Goal: Task Accomplishment & Management: Manage account settings

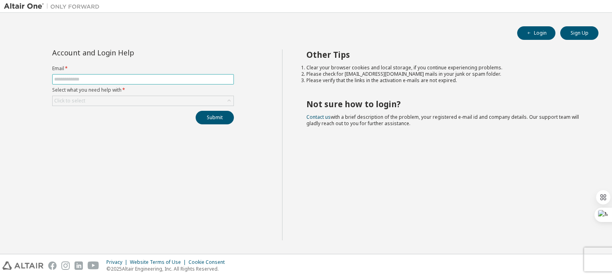
click at [135, 81] on input "text" at bounding box center [143, 79] width 178 height 6
type input "**********"
click at [124, 98] on div "Click to select" at bounding box center [143, 101] width 181 height 10
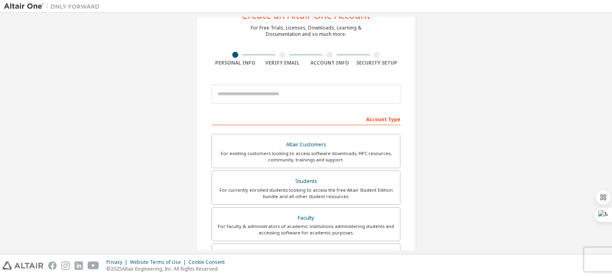
scroll to position [30, 0]
click at [295, 99] on input "email" at bounding box center [305, 94] width 189 height 19
type input "**********"
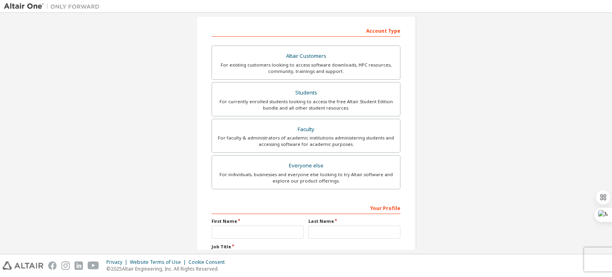
scroll to position [187, 0]
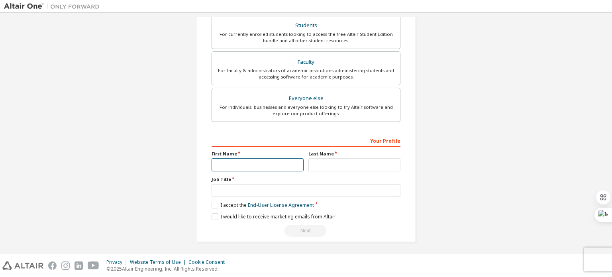
click at [264, 163] on input "text" at bounding box center [257, 164] width 92 height 13
type input "****"
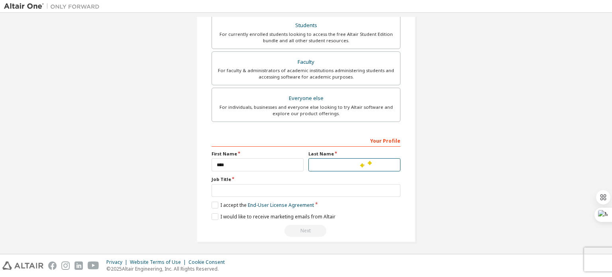
click at [360, 163] on input "text" at bounding box center [354, 164] width 92 height 13
type input "*****"
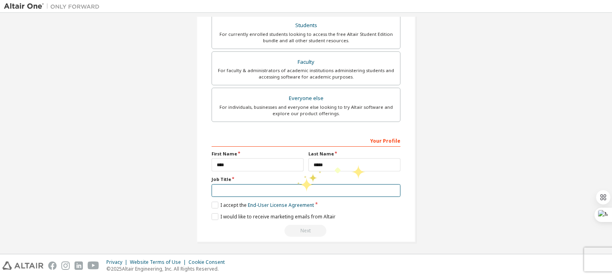
click at [293, 185] on input "text" at bounding box center [305, 190] width 189 height 13
type input "*******"
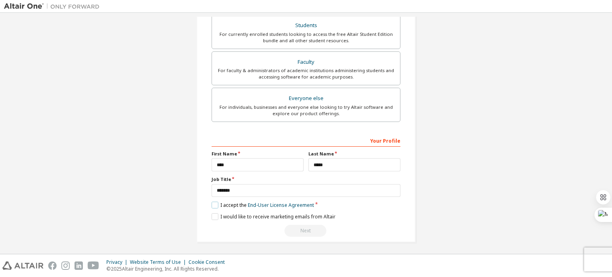
click at [211, 206] on label "I accept the End-User License Agreement" at bounding box center [262, 204] width 102 height 7
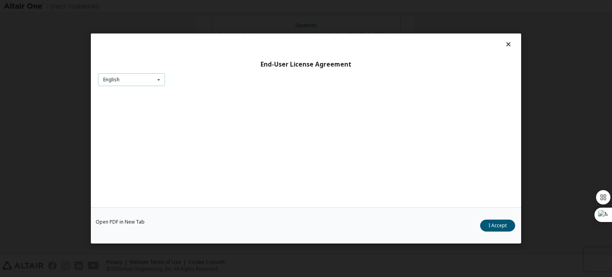
click at [155, 80] on icon at bounding box center [159, 80] width 10 height 12
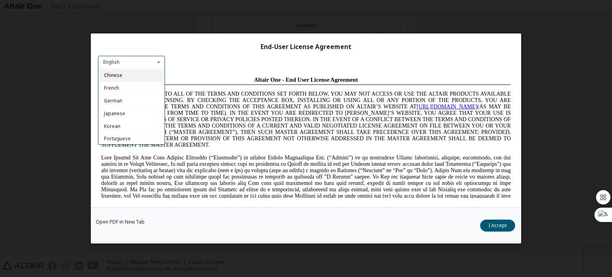
scroll to position [0, 0]
click at [137, 73] on div "English" at bounding box center [131, 74] width 66 height 13
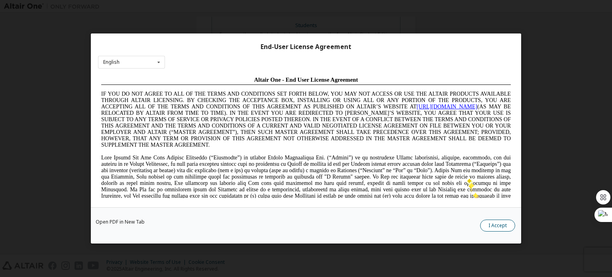
click at [491, 227] on button "I Accept" at bounding box center [497, 225] width 35 height 12
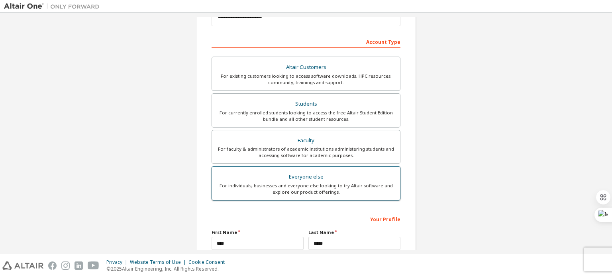
scroll to position [108, 0]
click at [303, 183] on div "For individuals, businesses and everyone else looking to try Altair software an…" at bounding box center [306, 189] width 178 height 13
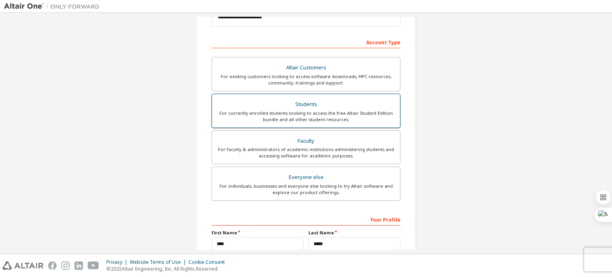
click at [324, 114] on div "For currently enrolled students looking to access the free Altair Student Editi…" at bounding box center [306, 116] width 178 height 13
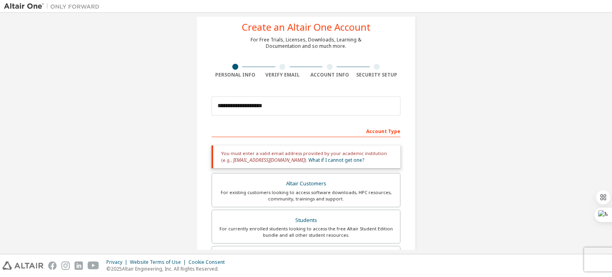
scroll to position [16, 0]
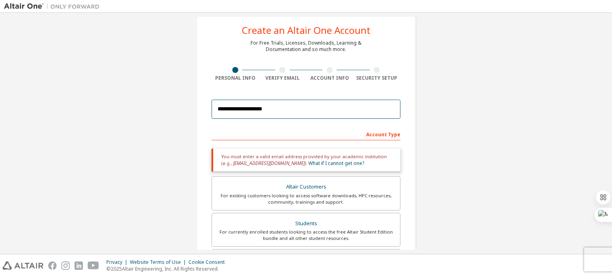
click at [274, 108] on input "**********" at bounding box center [305, 109] width 189 height 19
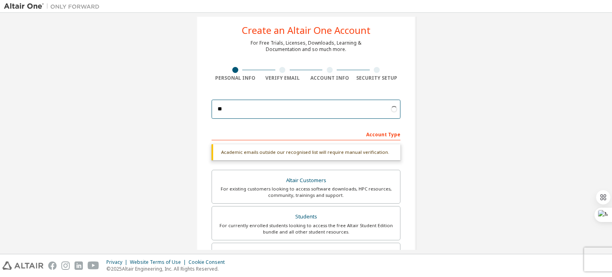
type input "*"
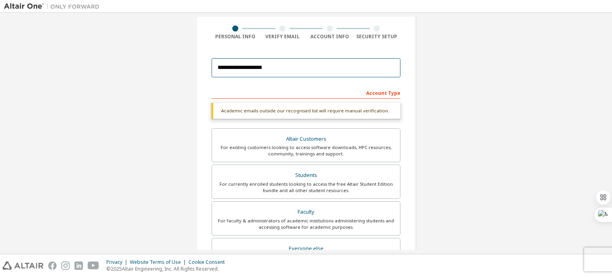
scroll to position [58, 0]
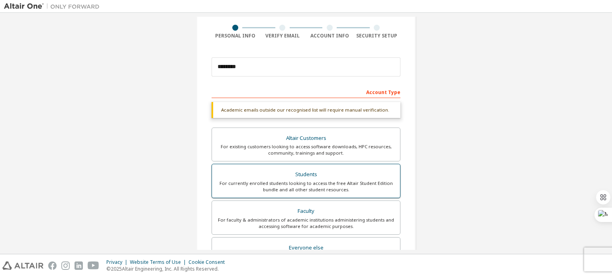
click at [371, 175] on div "Students" at bounding box center [306, 174] width 178 height 11
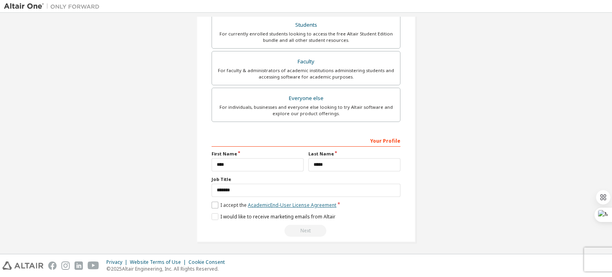
scroll to position [187, 0]
click at [211, 204] on label "I accept the Academic End-User License Agreement" at bounding box center [273, 204] width 125 height 7
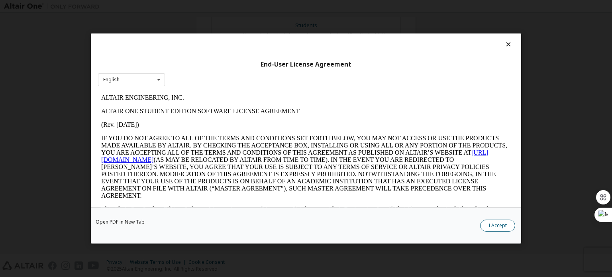
scroll to position [0, 0]
click at [497, 224] on button "I Accept" at bounding box center [497, 225] width 35 height 12
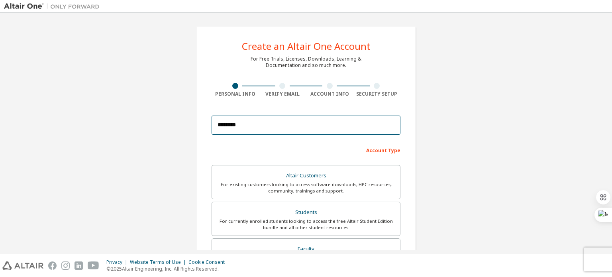
click at [273, 127] on input "********" at bounding box center [305, 124] width 189 height 19
type input "**********"
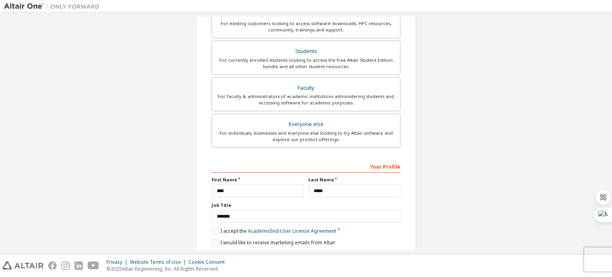
scroll to position [187, 0]
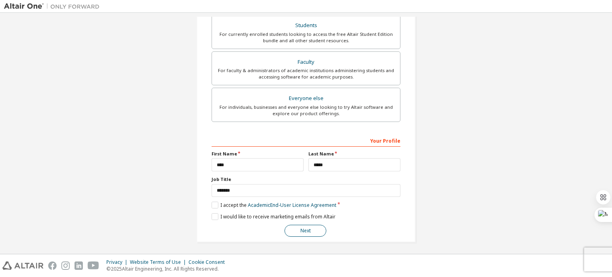
click at [314, 229] on button "Next" at bounding box center [305, 231] width 42 height 12
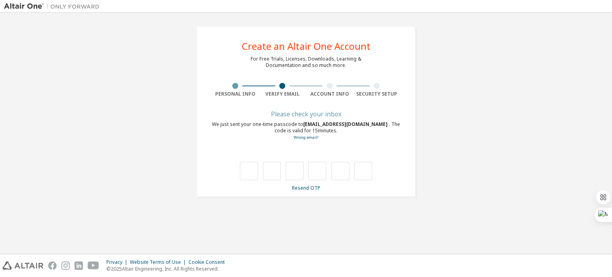
scroll to position [0, 0]
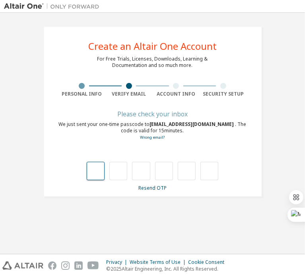
click at [104, 170] on input "text" at bounding box center [96, 171] width 18 height 18
type input "*"
click at [121, 168] on input "*" at bounding box center [118, 171] width 18 height 18
type input "*"
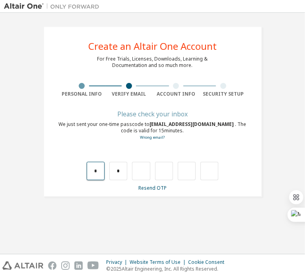
click at [89, 174] on input "*" at bounding box center [96, 171] width 18 height 18
click at [119, 169] on input "*" at bounding box center [118, 171] width 18 height 18
type input "*"
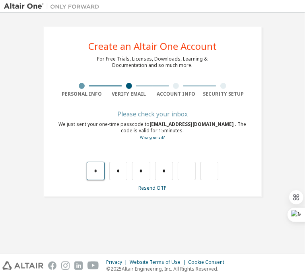
click at [96, 167] on input "*" at bounding box center [96, 171] width 18 height 18
click at [123, 170] on input "*" at bounding box center [118, 171] width 18 height 18
type input "*"
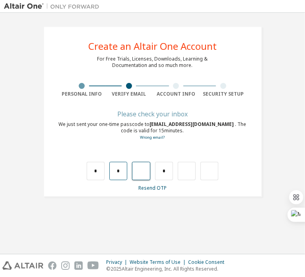
type input "*"
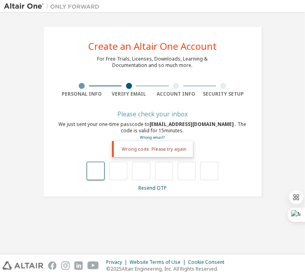
click at [91, 173] on input "text" at bounding box center [96, 171] width 18 height 18
type input "*"
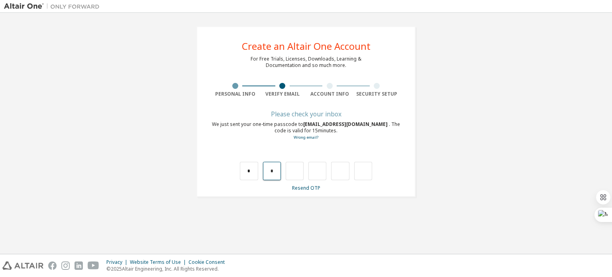
click at [274, 171] on input "*" at bounding box center [272, 171] width 18 height 18
type input "*"
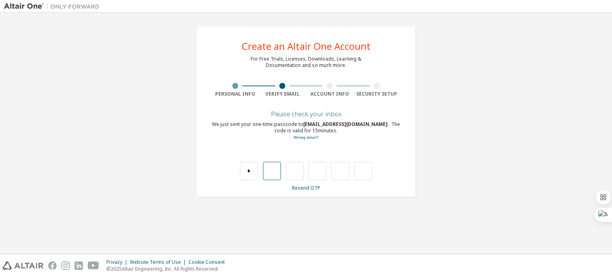
type input "*"
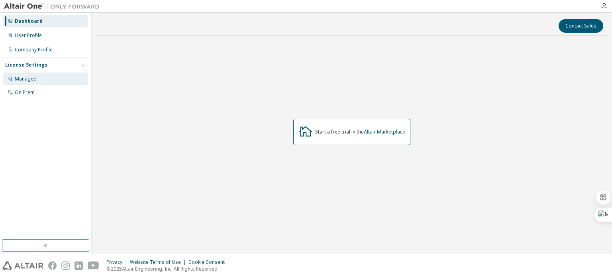
click at [35, 77] on div "Managed" at bounding box center [26, 79] width 22 height 6
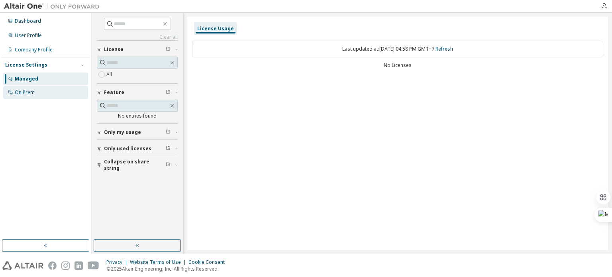
click at [36, 91] on div "On Prem" at bounding box center [45, 92] width 85 height 13
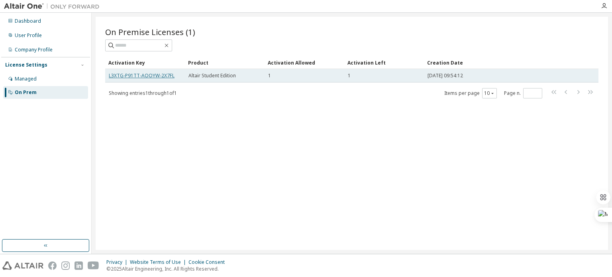
click at [154, 78] on link "L3XTG-P91TT-AOOYW-2X7FL" at bounding box center [142, 75] width 66 height 7
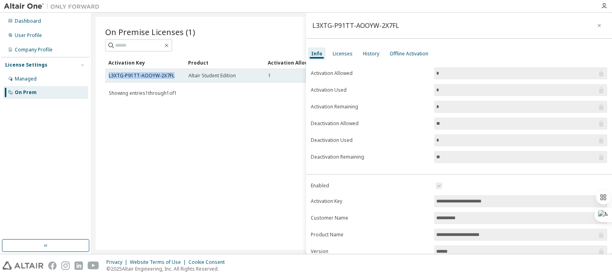
drag, startPoint x: 174, startPoint y: 76, endPoint x: 108, endPoint y: 74, distance: 66.1
click at [108, 74] on td "L3XTG-P91TT-AOOYW-2X7FL" at bounding box center [145, 76] width 80 height 14
copy link "L3XTG-P91TT-AOOYW-2X7FL"
click at [108, 74] on td "L3XTG-P91TT-AOOYW-2X7FL" at bounding box center [145, 76] width 80 height 14
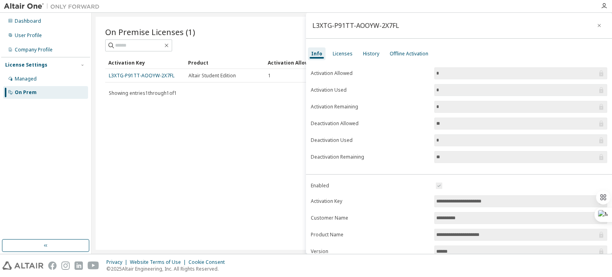
click at [235, 176] on div "On Premise Licenses (1) Clear Load Save Save As Field Operator Value Select fil…" at bounding box center [352, 133] width 512 height 233
